Goal: Check status: Check status

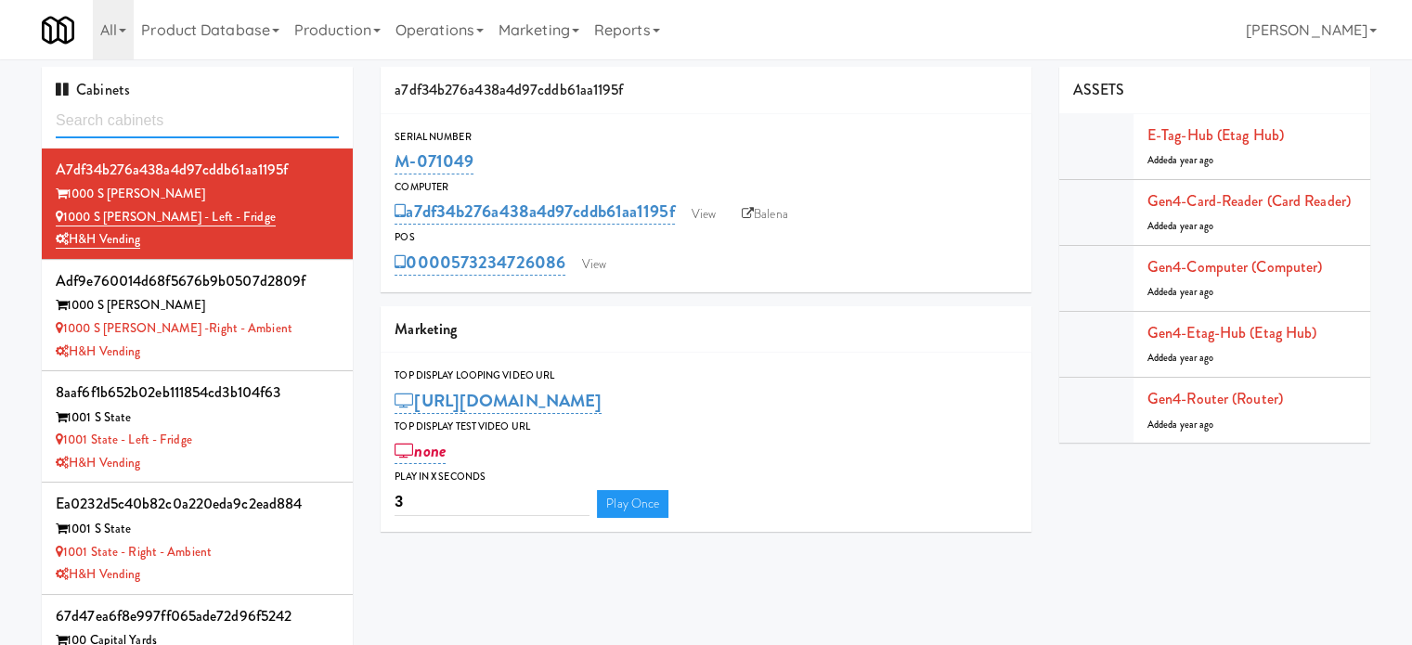
click at [208, 107] on input "text" at bounding box center [197, 121] width 283 height 34
paste input "Avant HP - Ambient - Right"
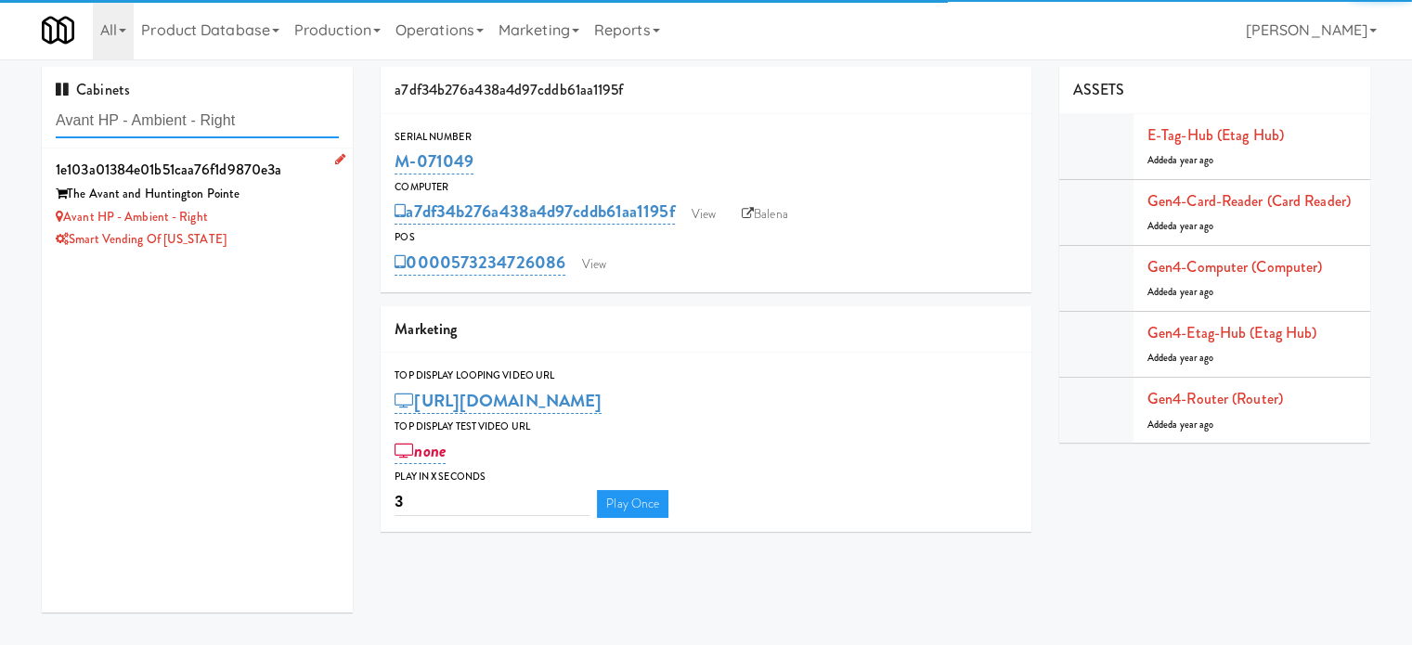
type input "Avant HP - Ambient - Right"
click at [302, 228] on div "Smart Vending of [US_STATE]" at bounding box center [197, 239] width 283 height 23
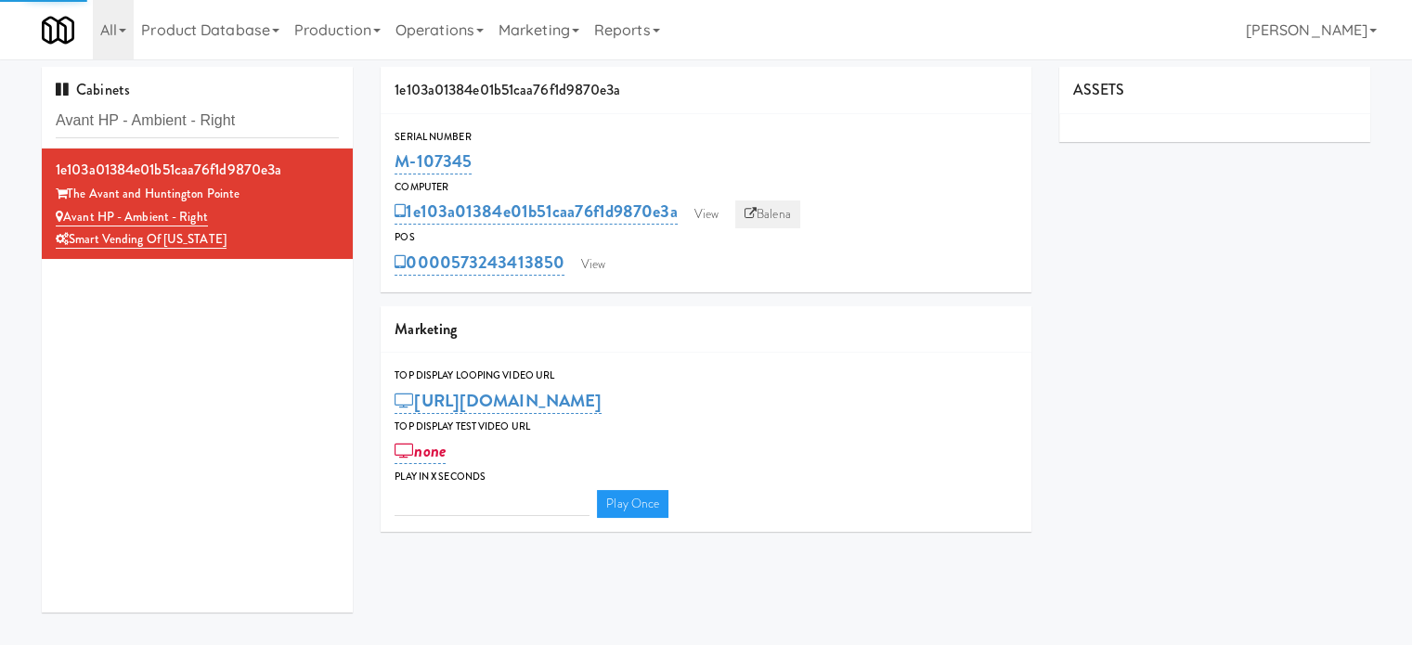
type input "3"
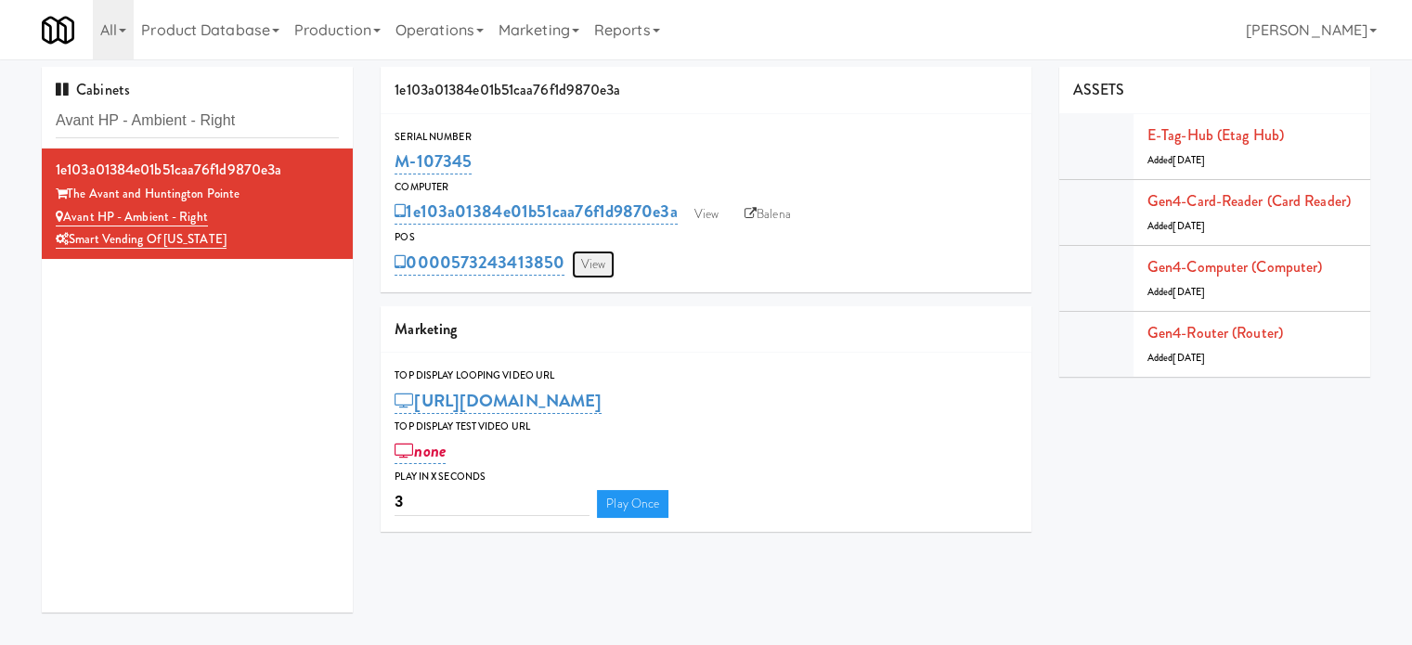
click at [593, 268] on link "View" at bounding box center [593, 265] width 43 height 28
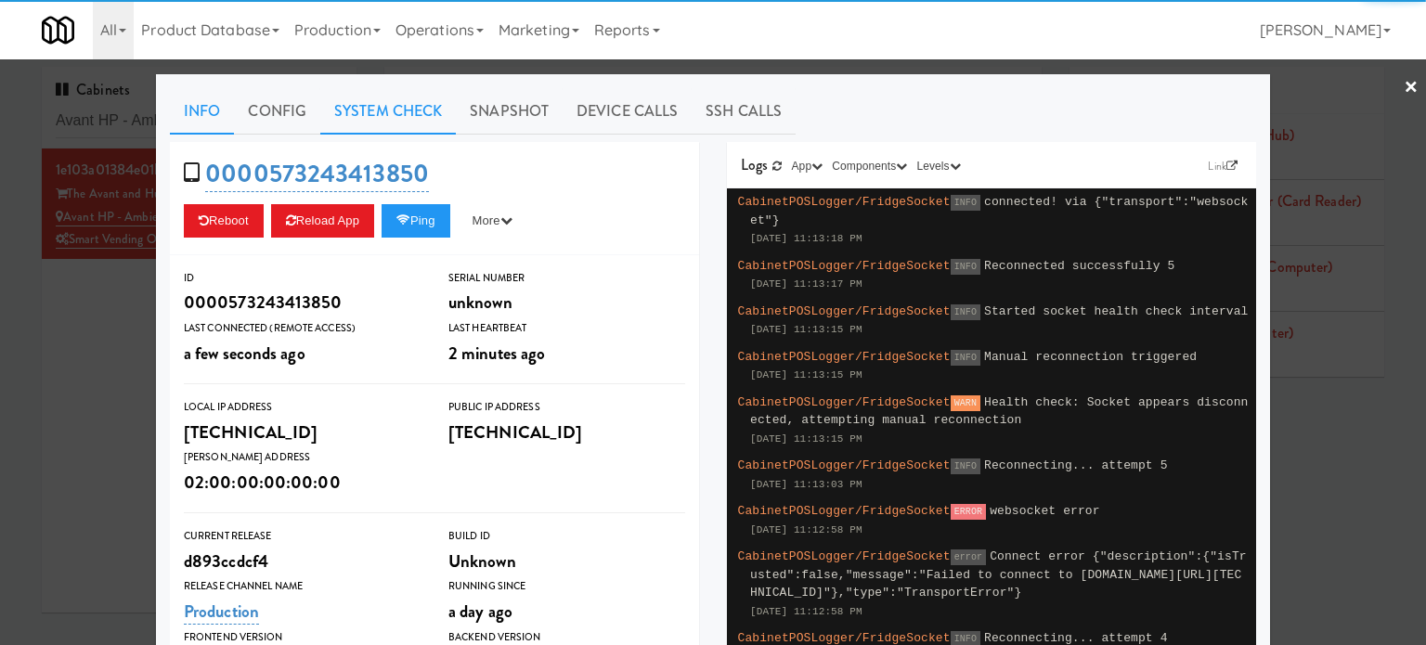
click at [359, 107] on link "System Check" at bounding box center [388, 111] width 136 height 46
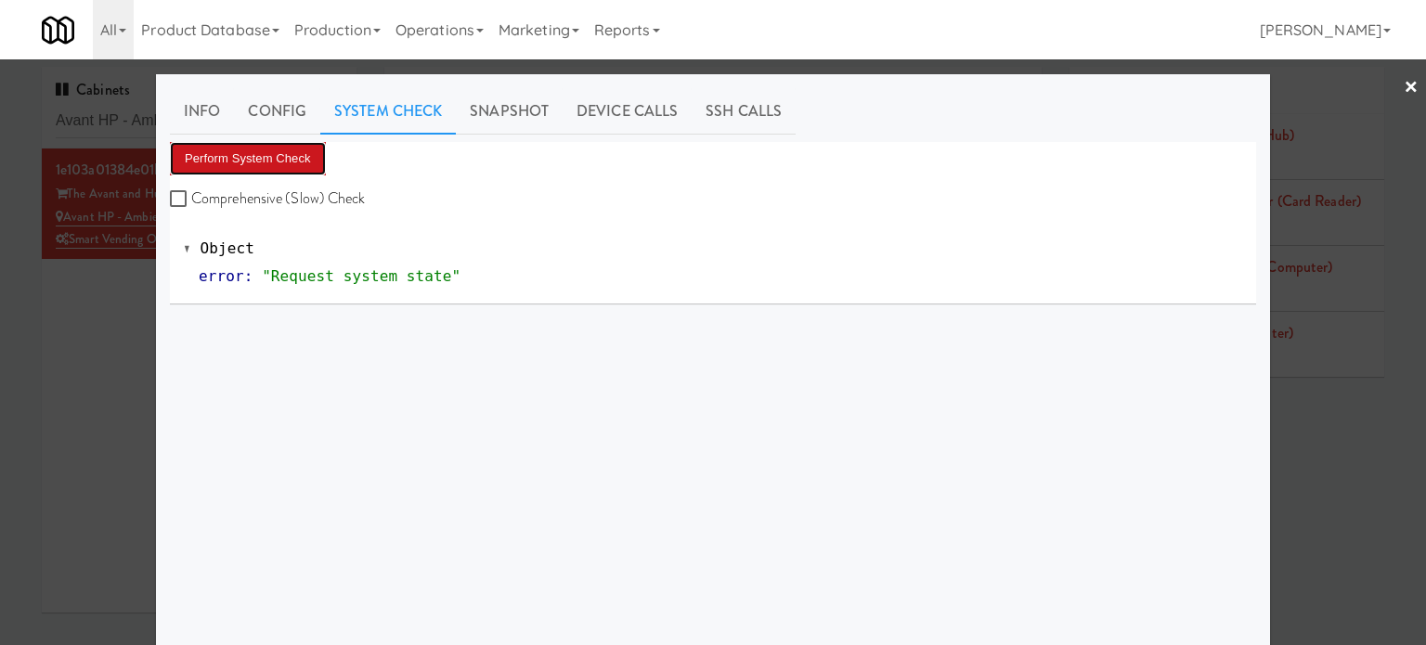
click at [249, 151] on button "Perform System Check" at bounding box center [248, 158] width 156 height 33
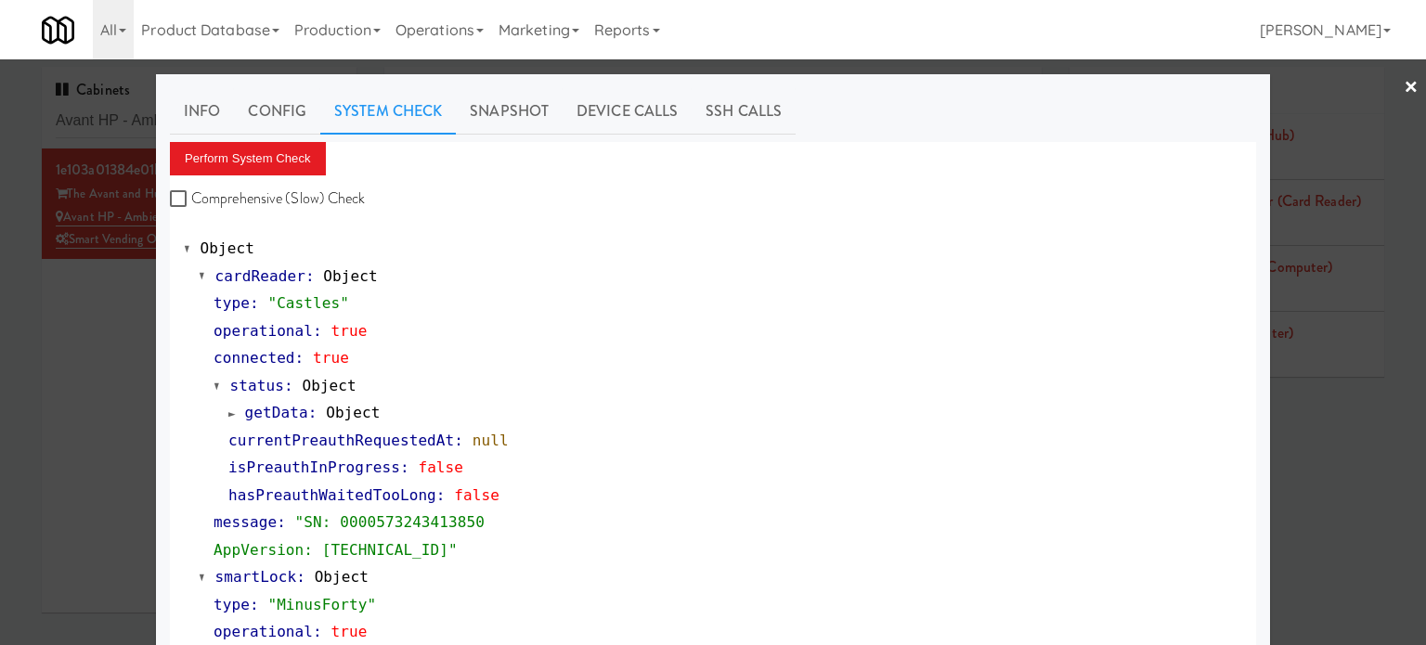
click at [105, 320] on div at bounding box center [713, 322] width 1426 height 645
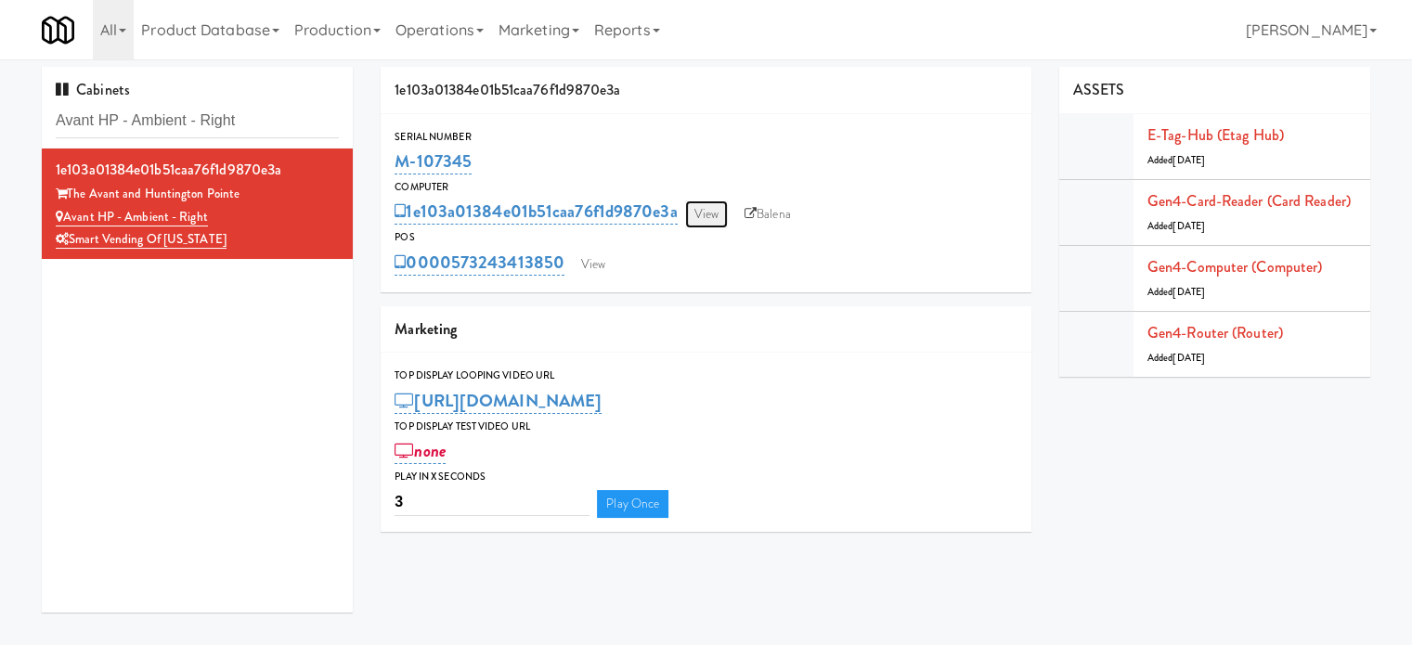
click at [711, 214] on link "View" at bounding box center [706, 215] width 43 height 28
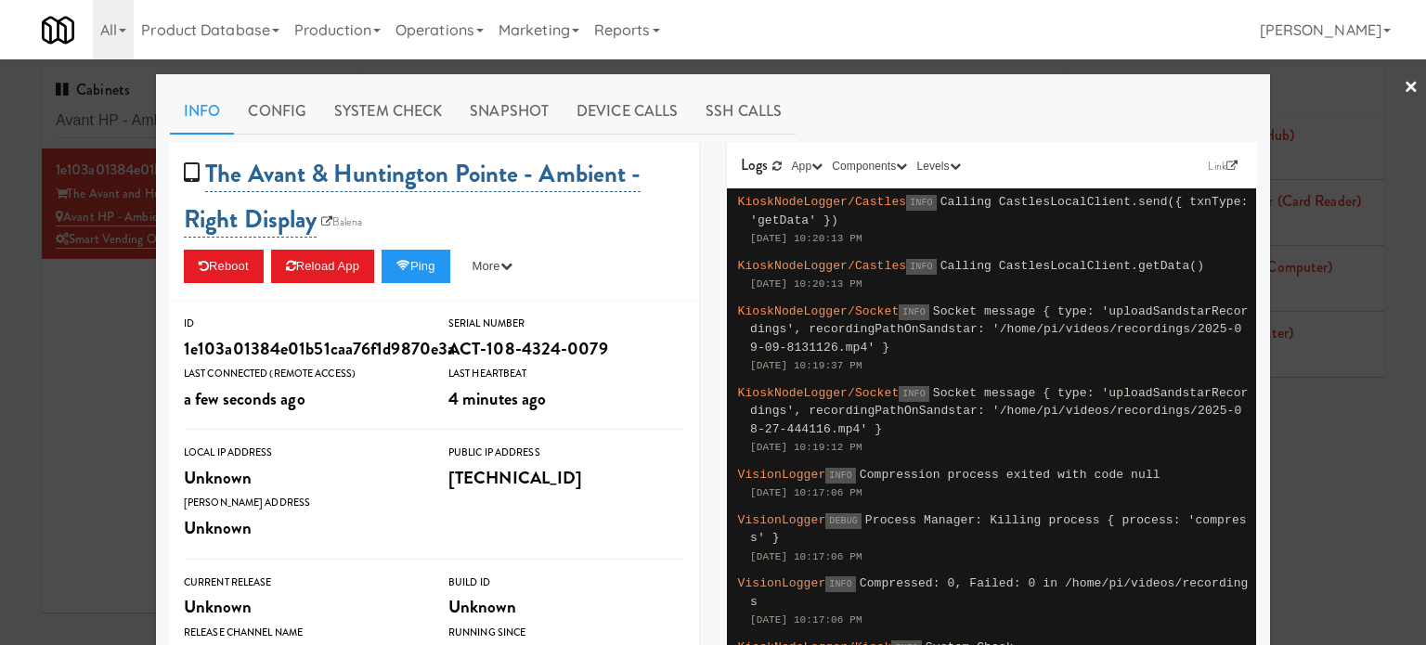
click at [369, 155] on div "Info Config System Check Snapshot Device Calls SSH Calls The Avant & Huntington…" at bounding box center [713, 565] width 1086 height 954
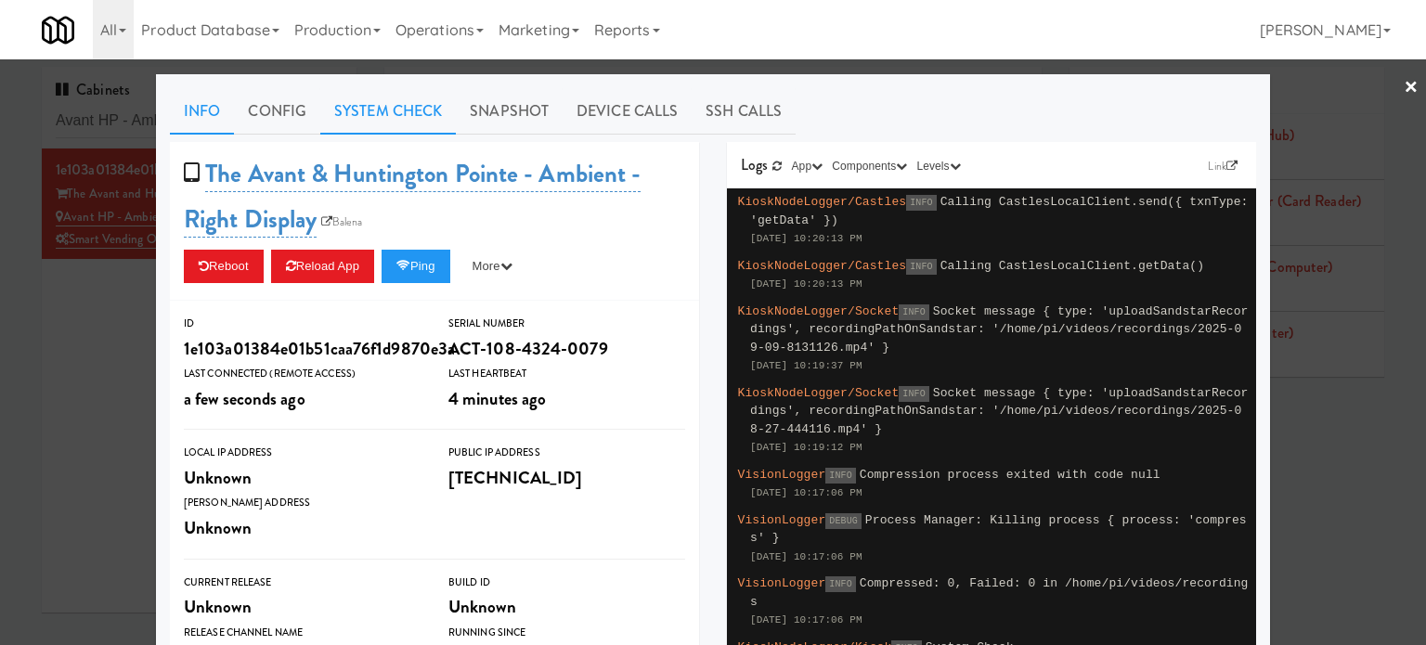
click at [383, 112] on link "System Check" at bounding box center [388, 111] width 136 height 46
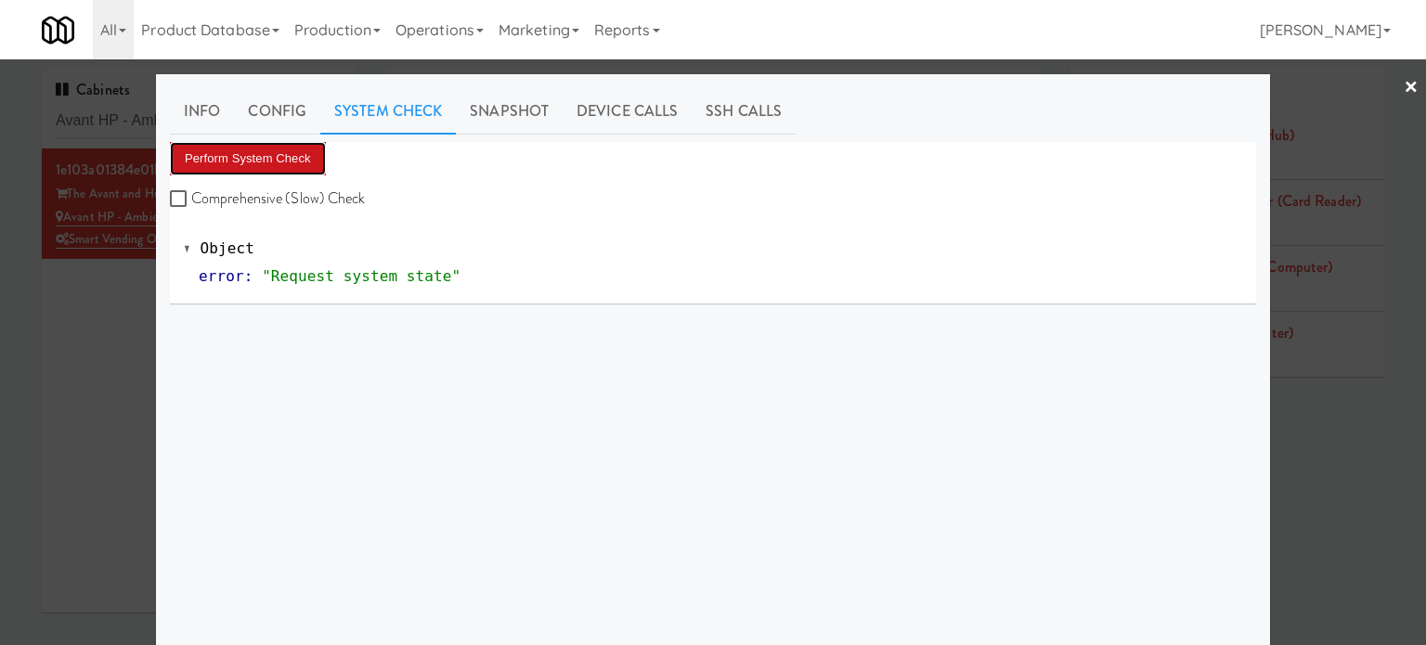
click at [289, 159] on button "Perform System Check" at bounding box center [248, 158] width 156 height 33
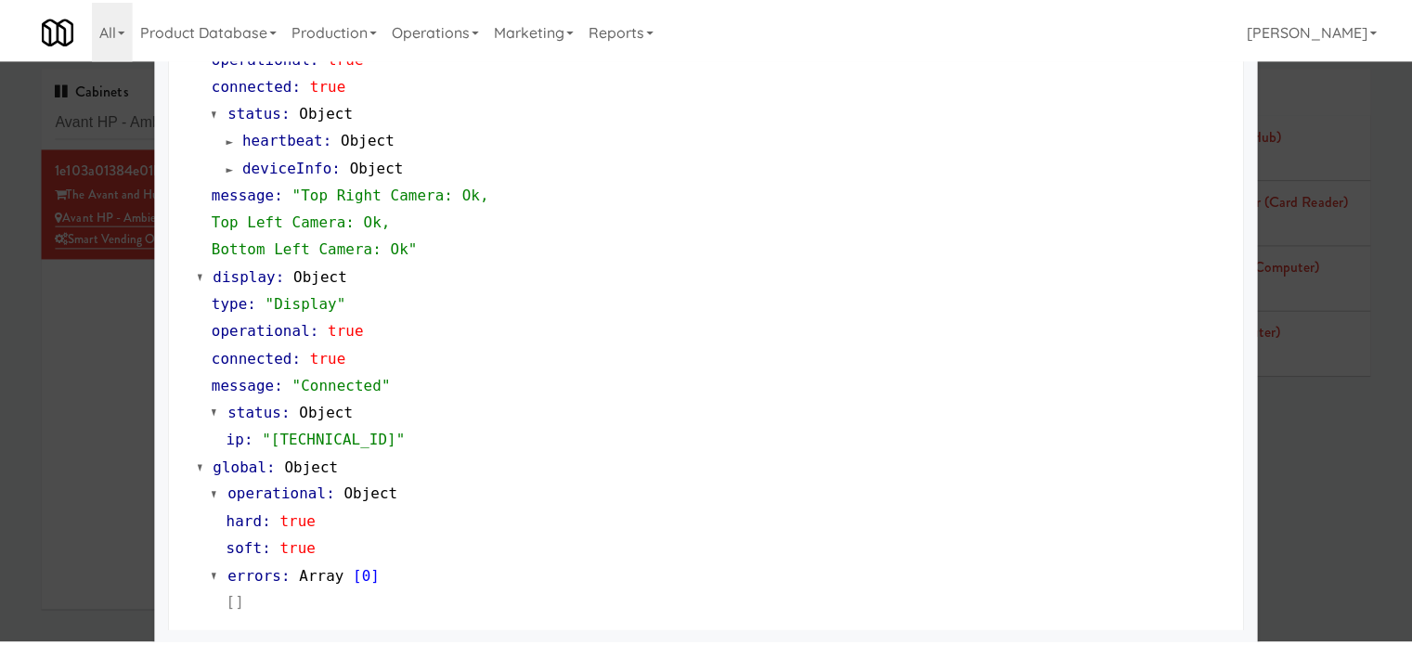
scroll to position [796, 0]
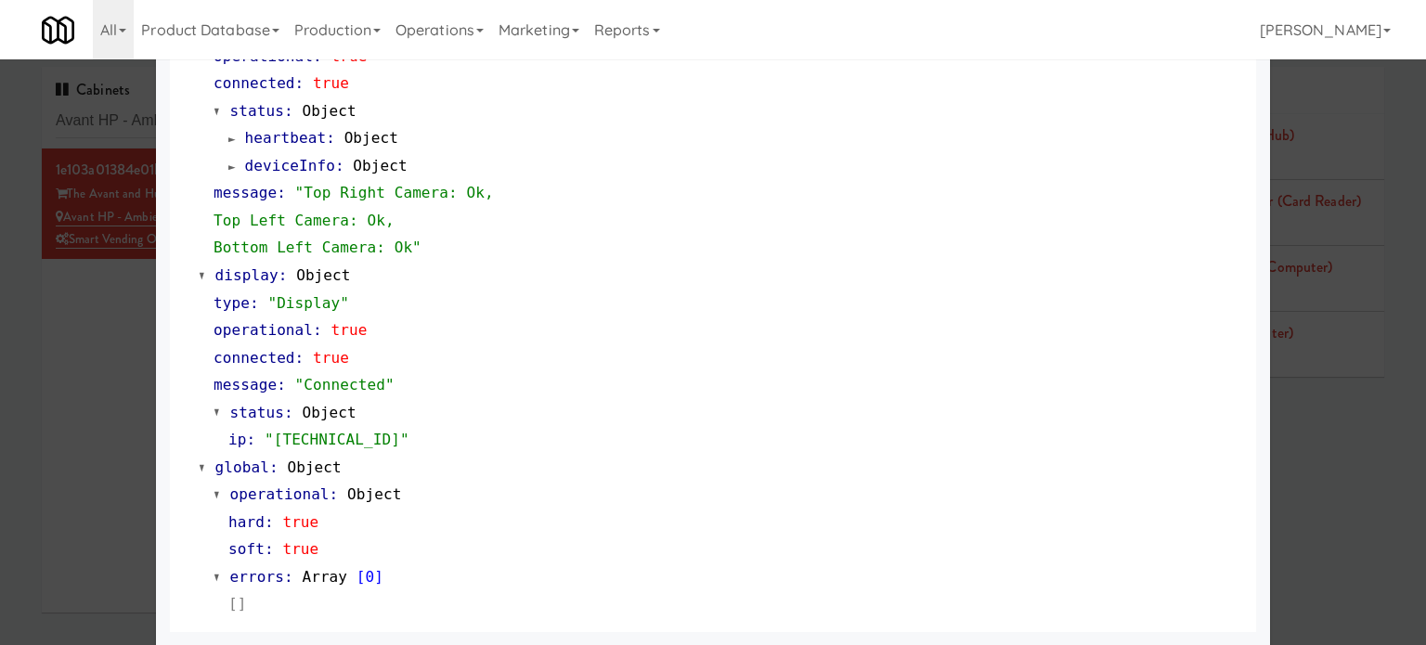
click at [97, 410] on div at bounding box center [713, 322] width 1426 height 645
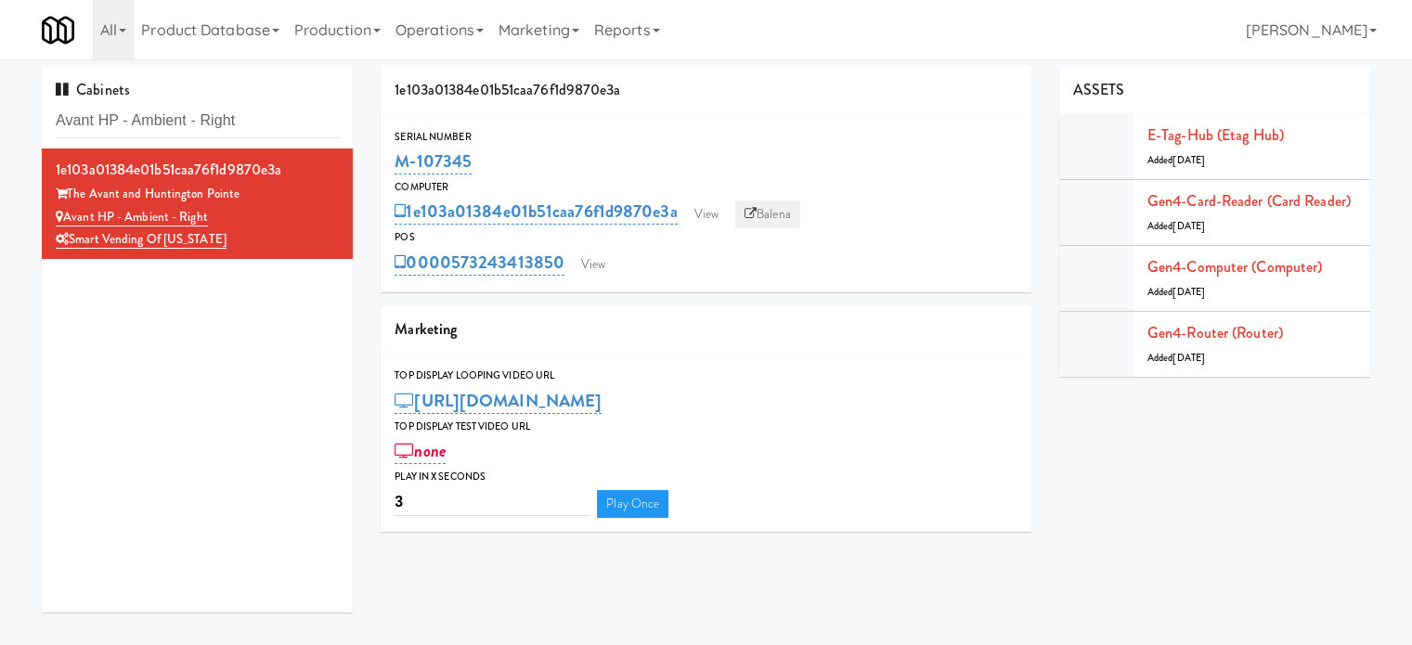
click at [783, 218] on link "Balena" at bounding box center [767, 215] width 65 height 28
